Goal: Transaction & Acquisition: Purchase product/service

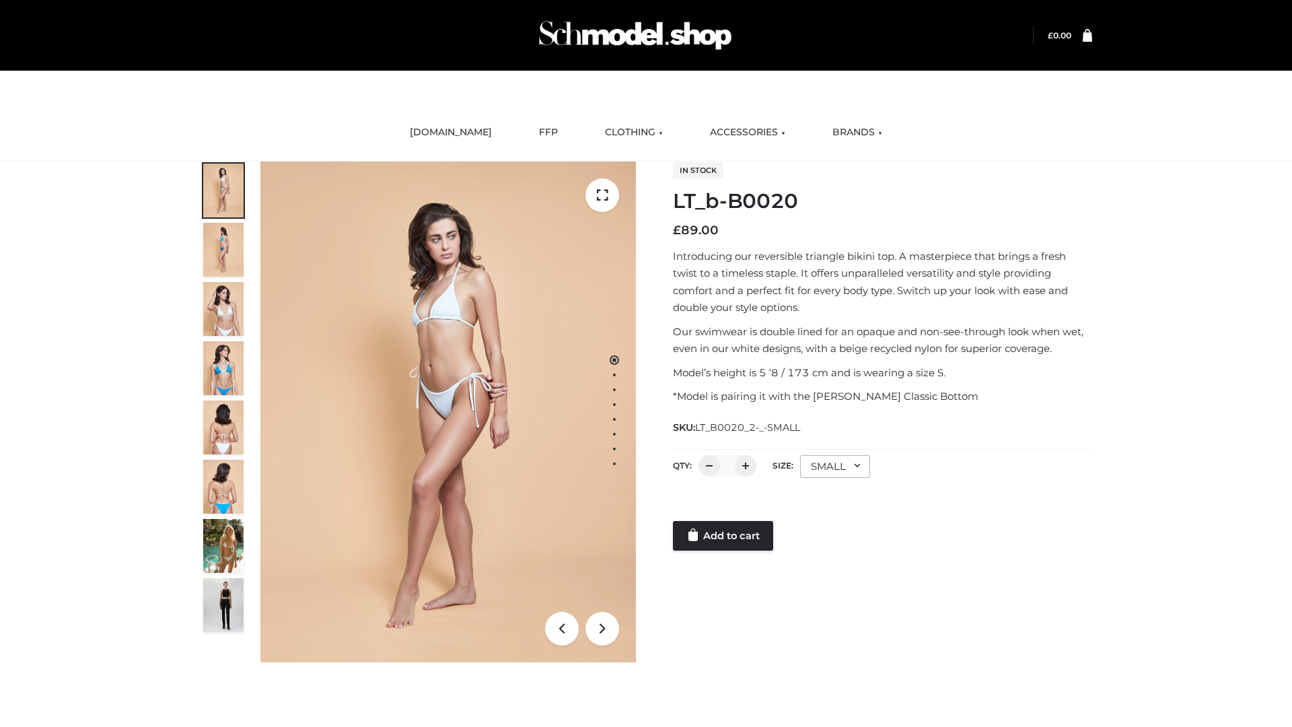
click at [724, 536] on link "Add to cart" at bounding box center [723, 536] width 100 height 30
